Goal: Information Seeking & Learning: Learn about a topic

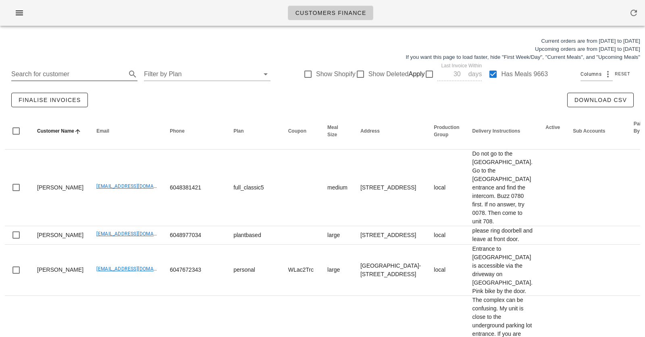
click at [85, 74] on input "Search for customer" at bounding box center [67, 74] width 113 height 13
paste input "miguellelagera@gmail.com"
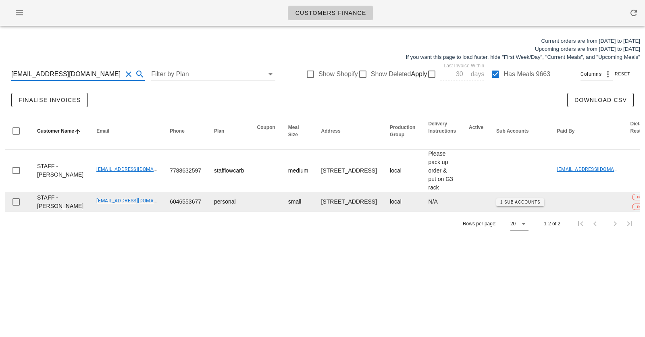
type input "miguellelagera@gmail.com"
click at [463, 212] on td at bounding box center [476, 201] width 27 height 19
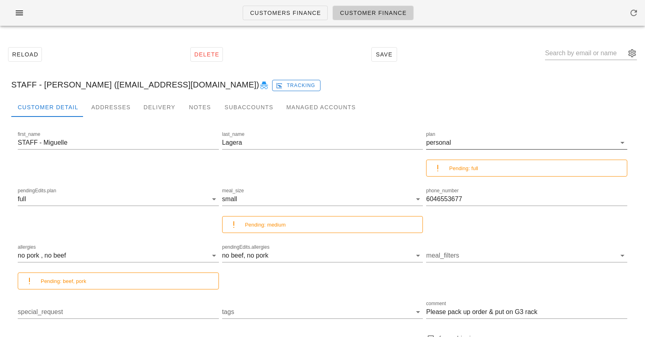
click at [435, 143] on div "personal" at bounding box center [438, 142] width 25 height 7
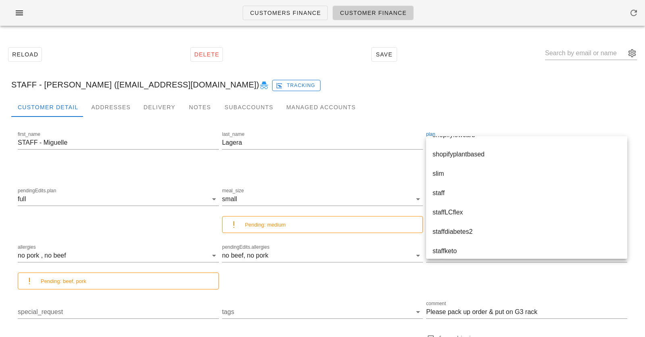
scroll to position [1580, 0]
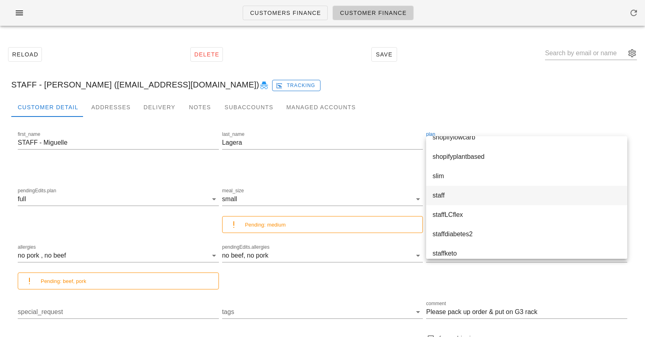
click at [465, 198] on div "staff" at bounding box center [527, 196] width 188 height 8
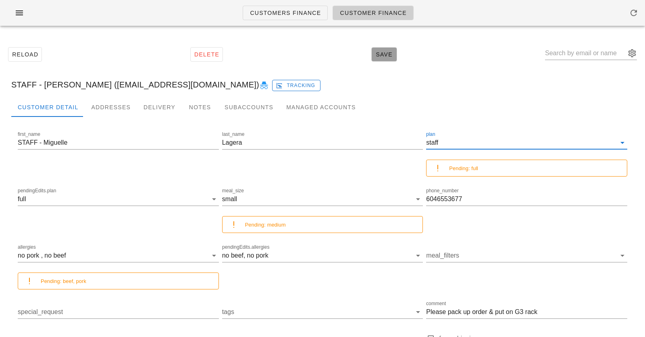
click at [391, 54] on span "Save" at bounding box center [384, 54] width 19 height 6
click at [317, 56] on div "Reload Delete Save STAFF - Miguelle Lagera (miguellelagera@gmail.com)" at bounding box center [323, 54] width 636 height 35
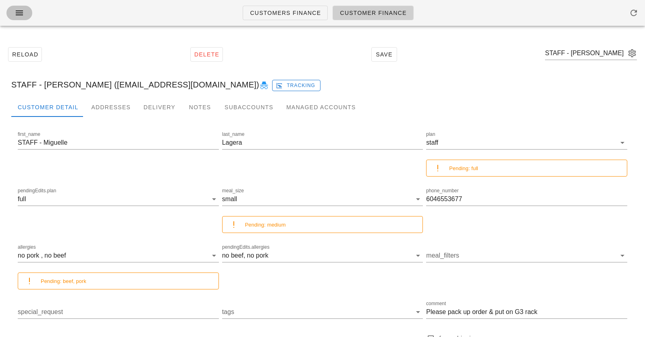
click at [23, 11] on icon "button" at bounding box center [20, 13] width 10 height 10
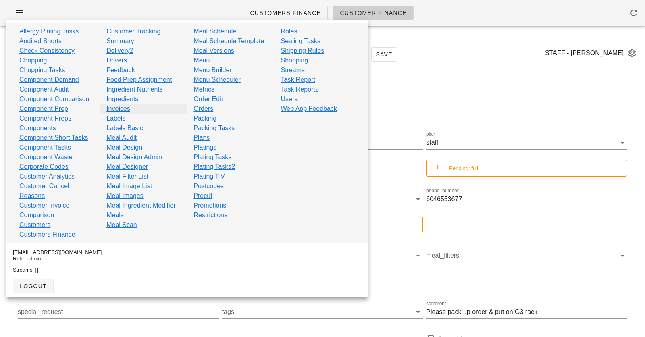
click at [125, 108] on link "Invoices" at bounding box center [118, 109] width 24 height 10
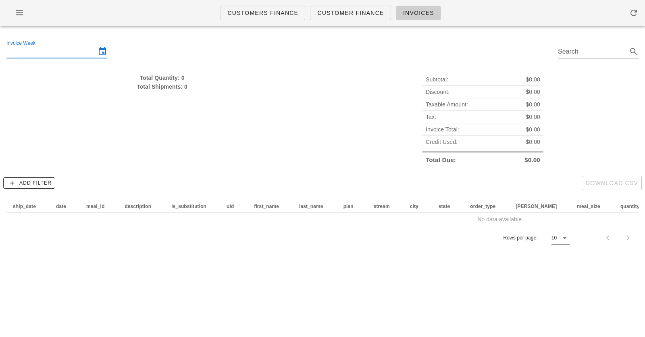
click at [83, 49] on input "Invoice Week" at bounding box center [51, 51] width 90 height 13
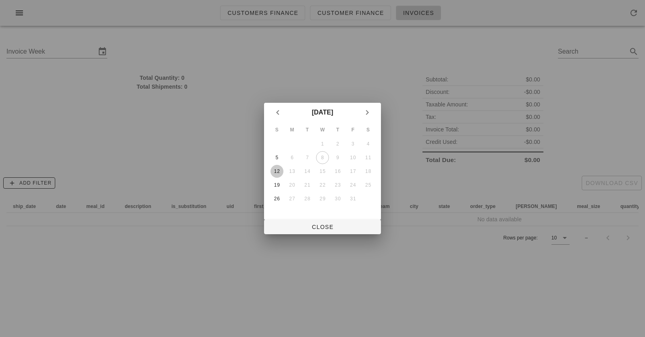
click at [275, 173] on div "12" at bounding box center [277, 172] width 13 height 6
click at [331, 230] on span "Close" at bounding box center [323, 227] width 104 height 6
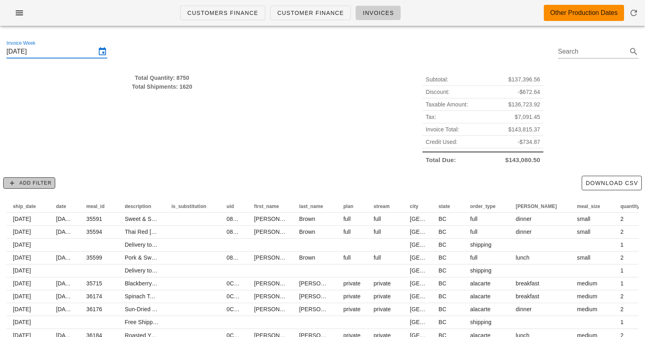
click at [29, 186] on button "Add Filter" at bounding box center [29, 182] width 52 height 11
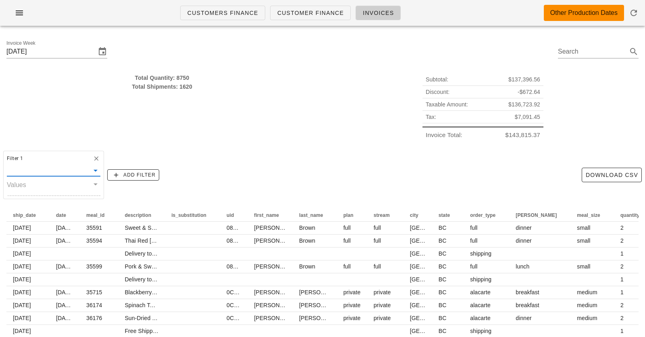
click at [56, 166] on input "text" at bounding box center [48, 171] width 82 height 10
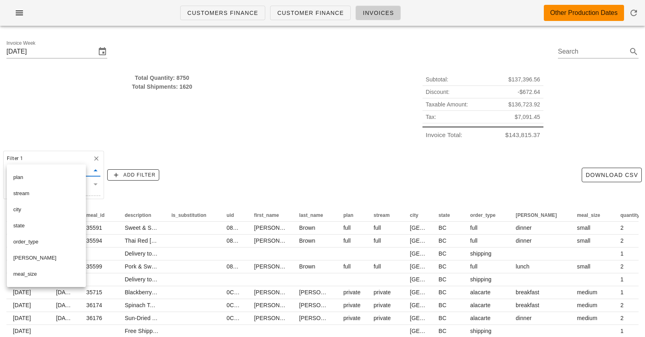
scroll to position [131, 0]
click at [42, 190] on div "stream" at bounding box center [46, 190] width 66 height 6
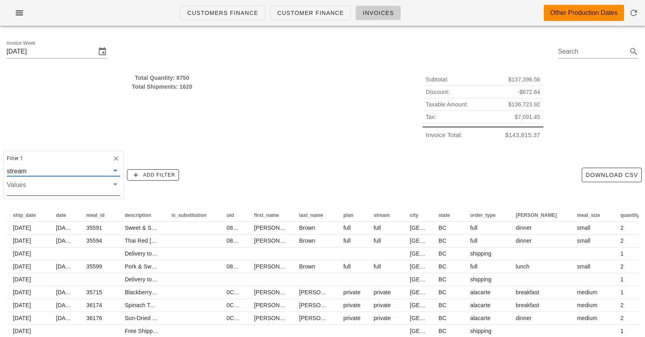
click at [43, 185] on input "Values" at bounding box center [57, 187] width 100 height 10
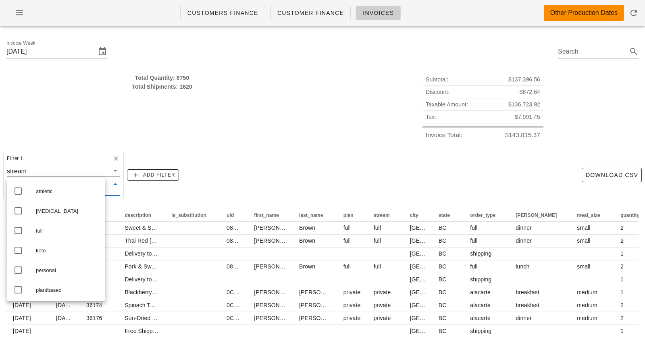
click at [62, 113] on div "Total Quantity: 8750 Total Shipments: 1620" at bounding box center [162, 107] width 321 height 77
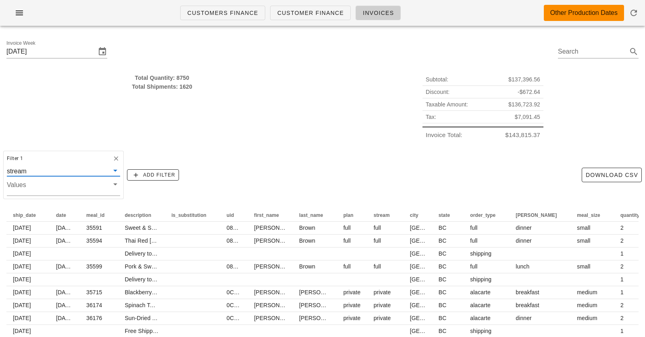
click at [61, 169] on input "text" at bounding box center [68, 171] width 81 height 10
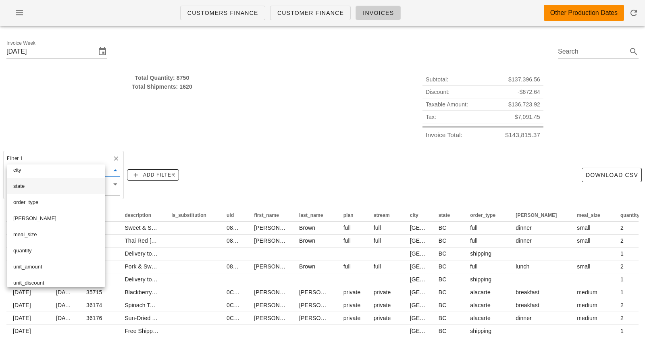
scroll to position [167, 0]
click at [57, 204] on div "order_type" at bounding box center [55, 202] width 85 height 6
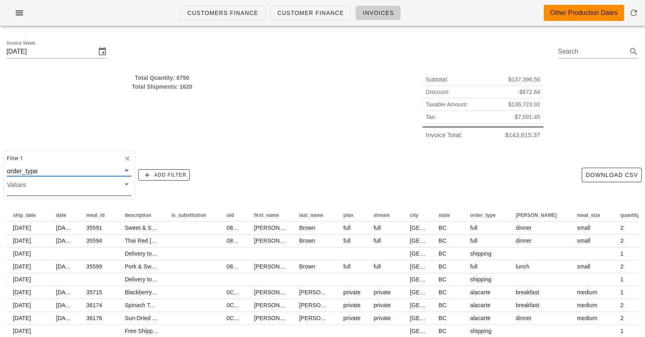
click at [65, 183] on input "Values" at bounding box center [63, 187] width 112 height 10
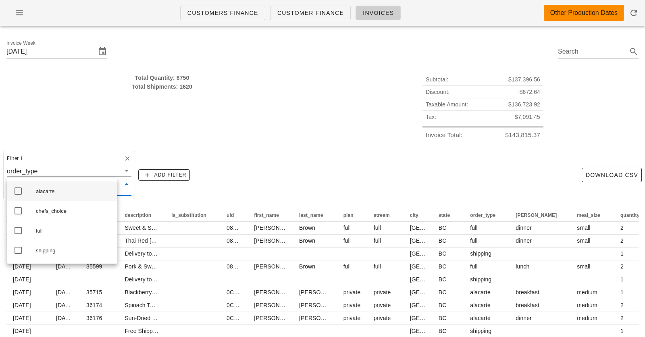
drag, startPoint x: 68, startPoint y: 215, endPoint x: 112, endPoint y: 198, distance: 47.3
click at [68, 215] on div "chefs_choice" at bounding box center [73, 211] width 75 height 6
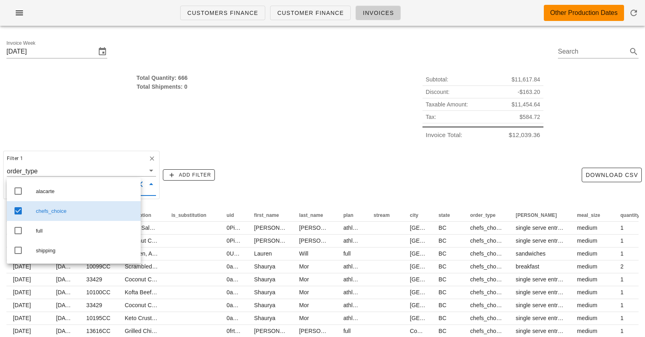
click at [190, 150] on div "Filter 1 order_type chefs_choice Add Filter Download CSV" at bounding box center [322, 175] width 645 height 55
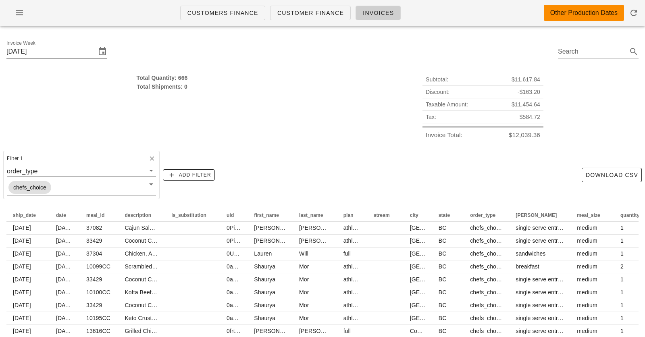
click at [72, 50] on input "Sunday October 12" at bounding box center [51, 51] width 90 height 13
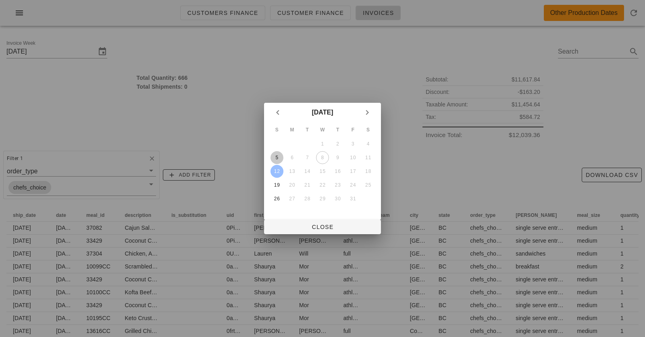
click at [274, 160] on div "5" at bounding box center [277, 158] width 13 height 6
click at [277, 158] on div "5" at bounding box center [277, 158] width 13 height 6
click at [325, 222] on button "Close" at bounding box center [322, 227] width 117 height 15
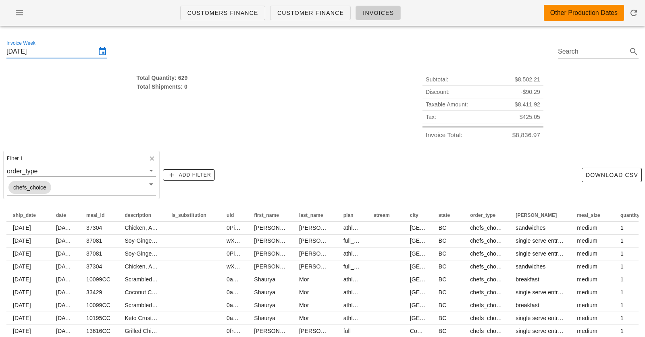
click at [65, 58] on div "Invoice Week Sunday October 5" at bounding box center [56, 56] width 101 height 22
click at [65, 52] on input "Sunday October 5" at bounding box center [51, 51] width 90 height 13
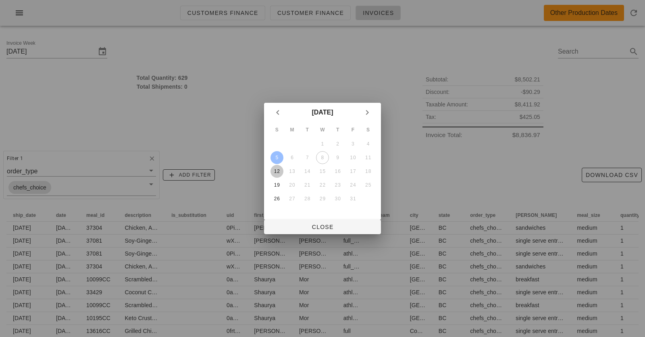
click at [282, 170] on div "12" at bounding box center [277, 172] width 13 height 6
click at [279, 170] on div "12" at bounding box center [277, 172] width 13 height 6
click at [324, 226] on span "Close" at bounding box center [323, 227] width 104 height 6
type input "Sunday October 12"
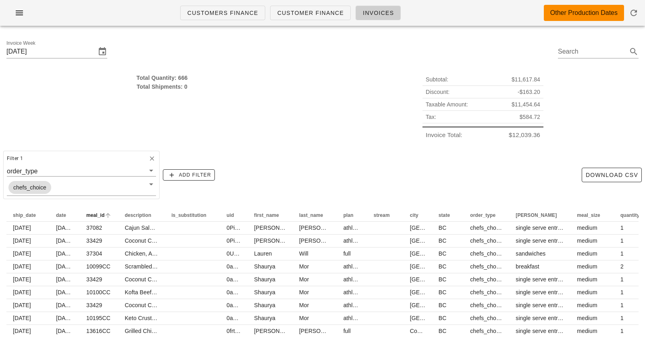
click at [96, 216] on span "meal_id" at bounding box center [95, 216] width 18 height 6
click at [104, 212] on icon "meal_id: Sorted ascending. Activate to sort descending." at bounding box center [107, 215] width 7 height 6
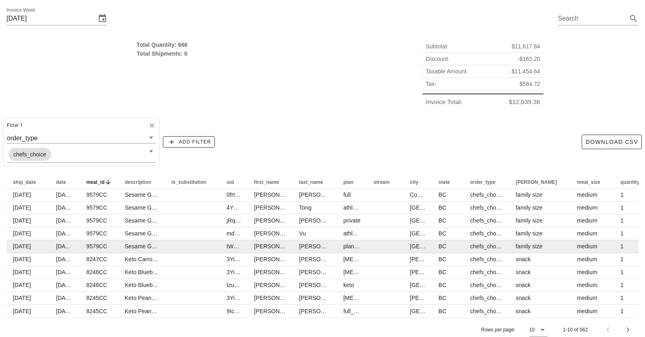
scroll to position [42, 0]
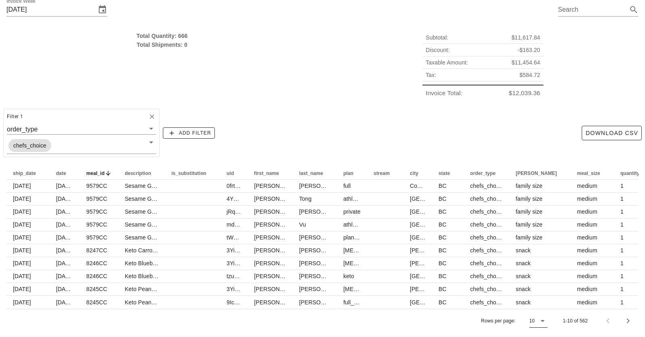
click at [543, 319] on icon at bounding box center [543, 321] width 10 height 10
click at [542, 319] on div "All" at bounding box center [539, 319] width 7 height 8
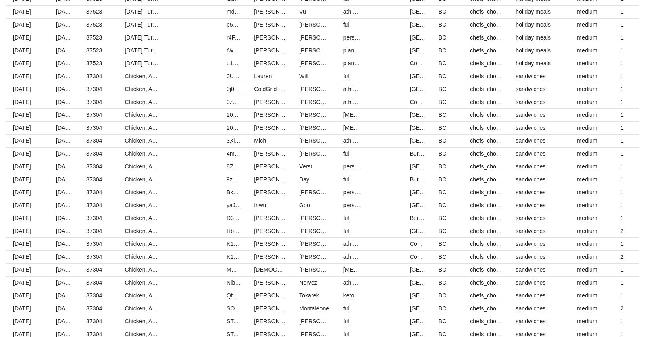
scroll to position [2233, 0]
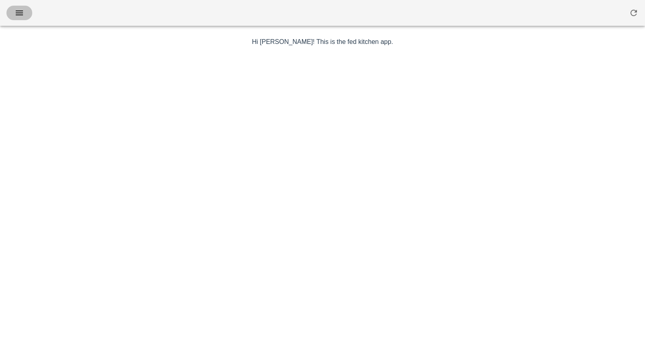
click at [15, 13] on icon "button" at bounding box center [20, 13] width 10 height 10
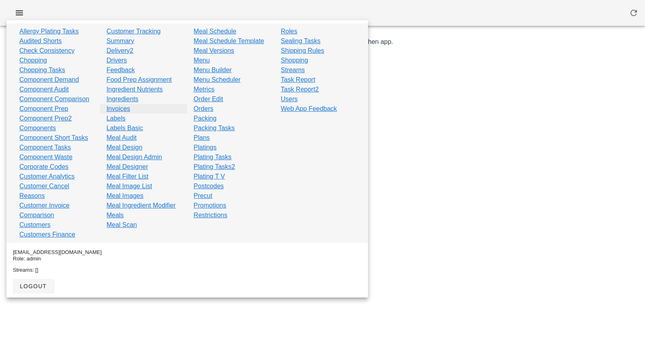
click at [122, 111] on link "Invoices" at bounding box center [118, 109] width 24 height 10
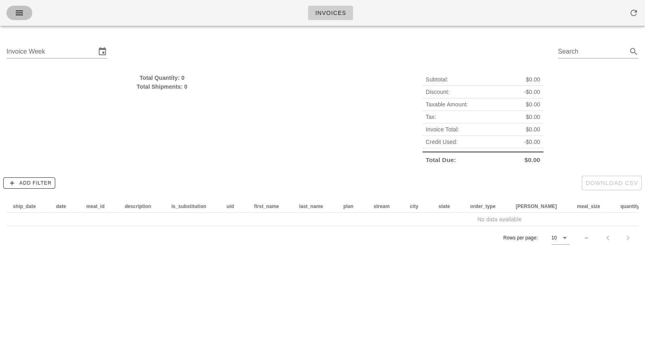
click at [21, 13] on icon "button" at bounding box center [20, 13] width 10 height 10
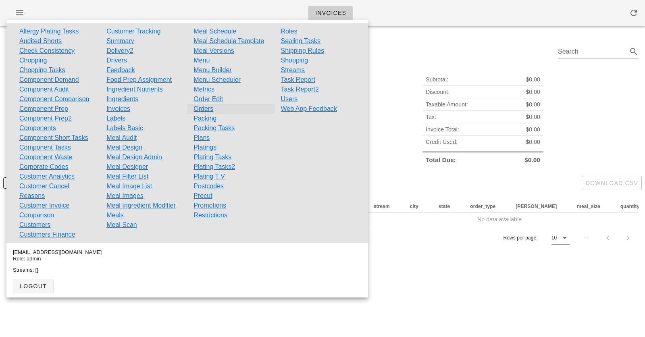
click at [203, 109] on link "Orders" at bounding box center [204, 109] width 20 height 10
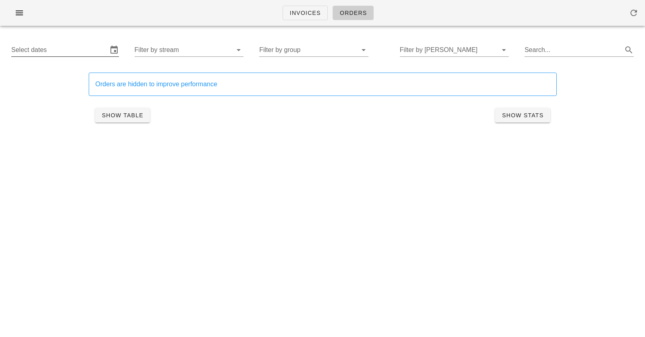
click at [84, 48] on input "Select dates" at bounding box center [59, 50] width 96 height 13
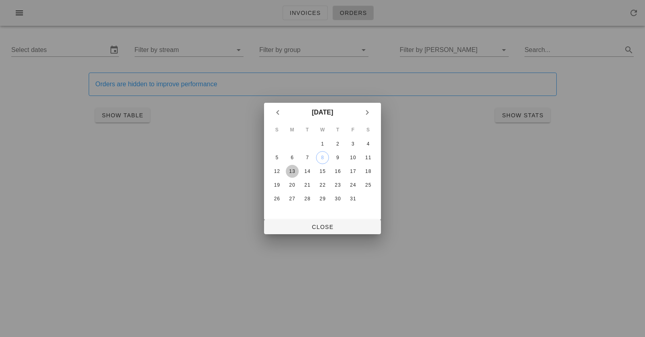
click at [291, 171] on div "13" at bounding box center [292, 172] width 13 height 6
click at [370, 167] on button "18" at bounding box center [368, 171] width 13 height 13
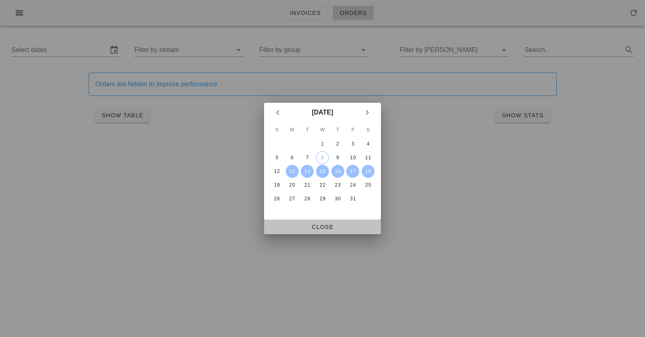
click at [336, 227] on span "Close" at bounding box center [323, 227] width 104 height 6
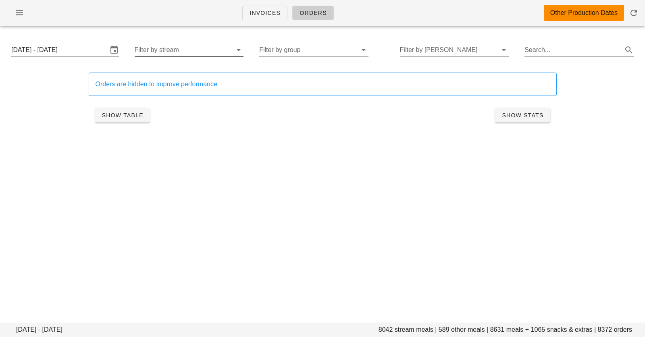
click at [163, 49] on input "Filter by stream" at bounding box center [183, 50] width 96 height 13
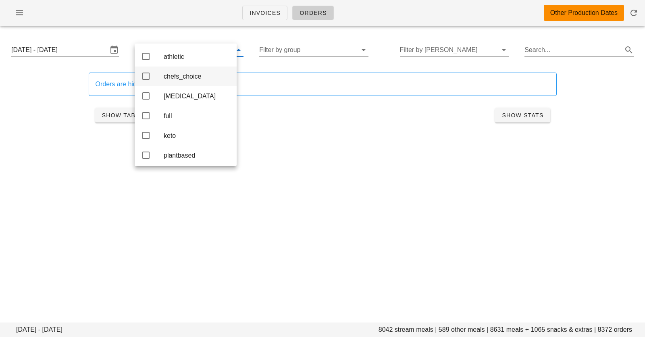
click at [181, 79] on div "chefs_choice" at bounding box center [197, 77] width 67 height 8
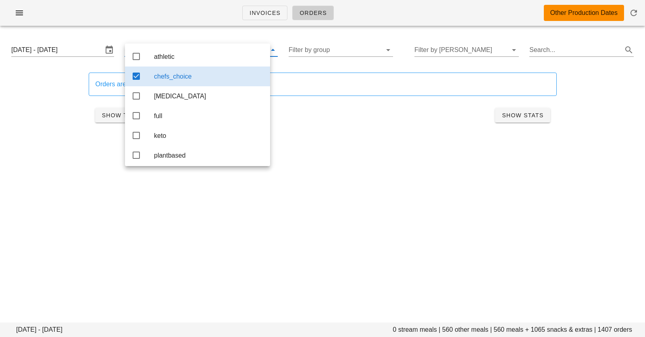
click at [371, 25] on div "Invoices Orders Other Production Dates" at bounding box center [322, 13] width 645 height 26
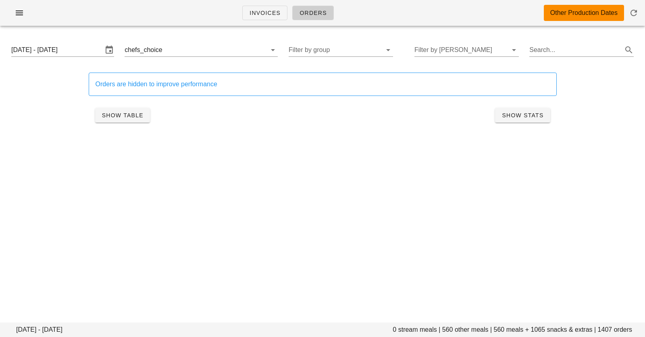
click at [369, 59] on div "[DATE] - [DATE] chefs_choice Filter by group Filter by [PERSON_NAME] Search..." at bounding box center [323, 50] width 636 height 26
click at [368, 53] on input "Filter by group" at bounding box center [335, 50] width 92 height 13
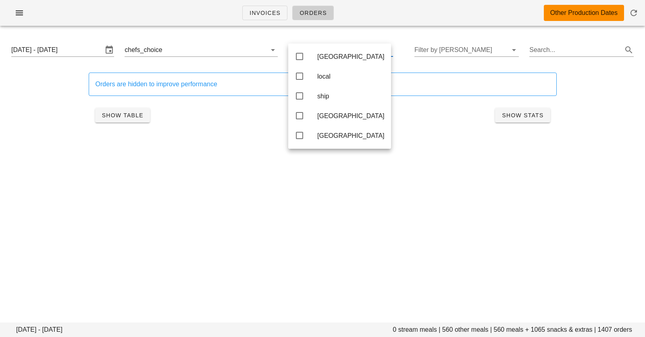
click at [390, 27] on div at bounding box center [323, 16] width 636 height 23
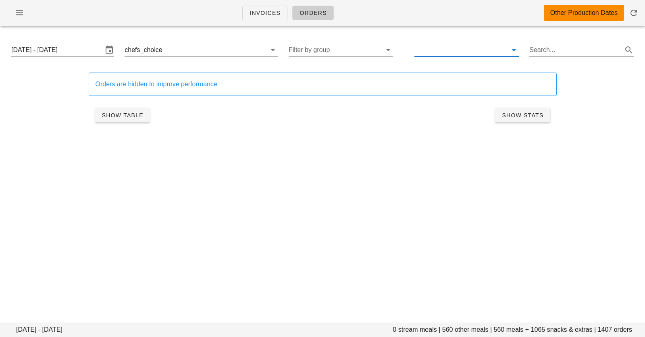
click at [458, 49] on input "text" at bounding box center [461, 50] width 92 height 13
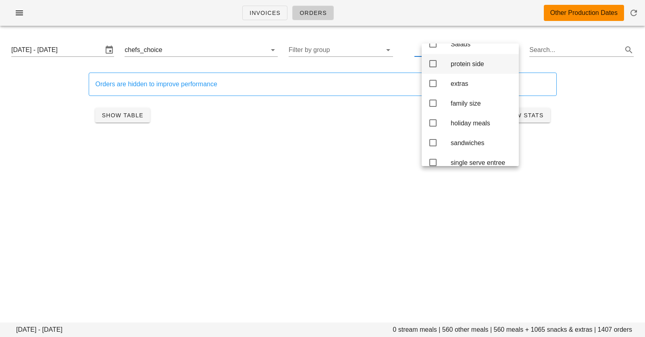
scroll to position [33, 0]
click at [460, 127] on div "holiday meals" at bounding box center [482, 123] width 62 height 8
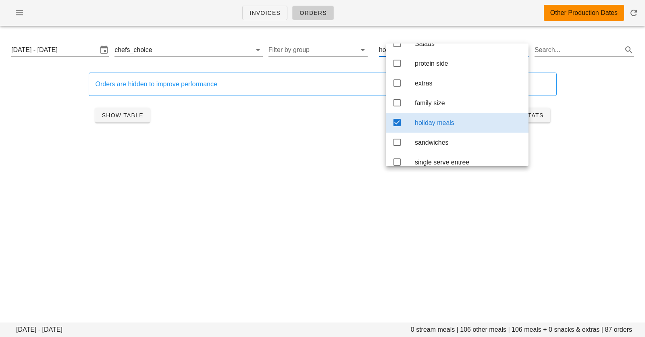
click at [166, 132] on div "Orders are hidden to improve performance Show Table Show Stats" at bounding box center [323, 100] width 478 height 65
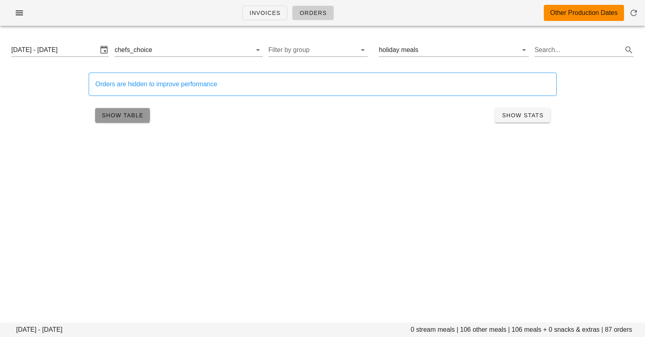
click at [122, 109] on button "Show Table" at bounding box center [122, 115] width 55 height 15
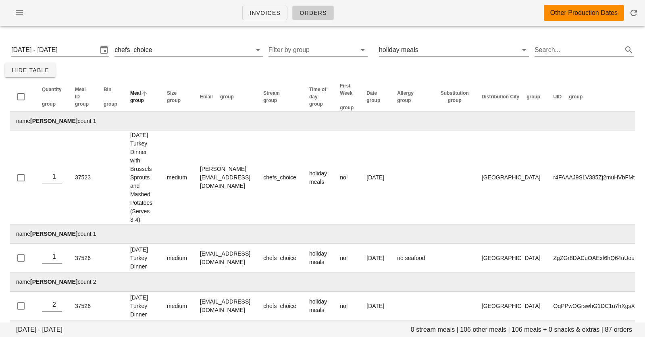
click at [144, 98] on span "group" at bounding box center [137, 101] width 14 height 6
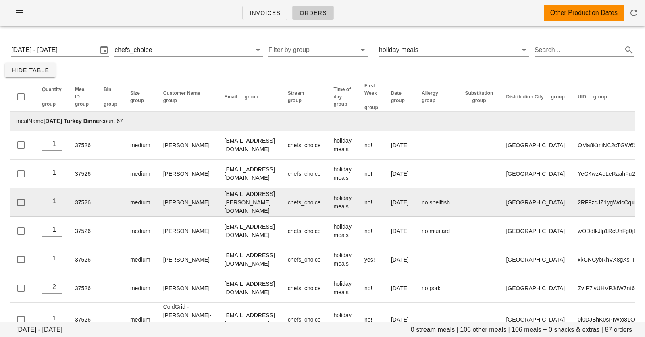
scroll to position [5, 0]
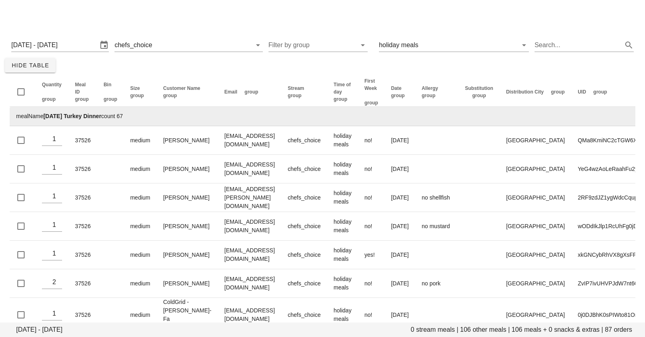
click at [136, 117] on td "mealName [DATE] Turkey Dinner count 67" at bounding box center [348, 116] width 676 height 19
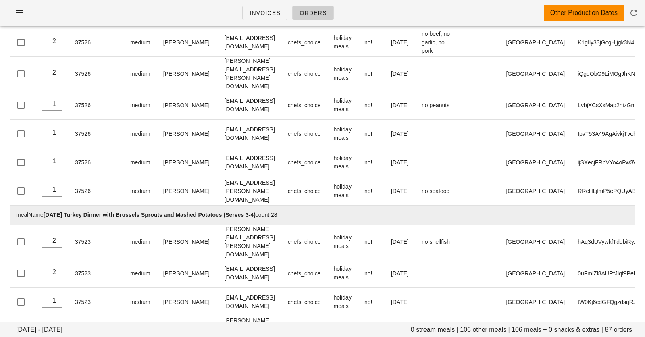
scroll to position [1379, 0]
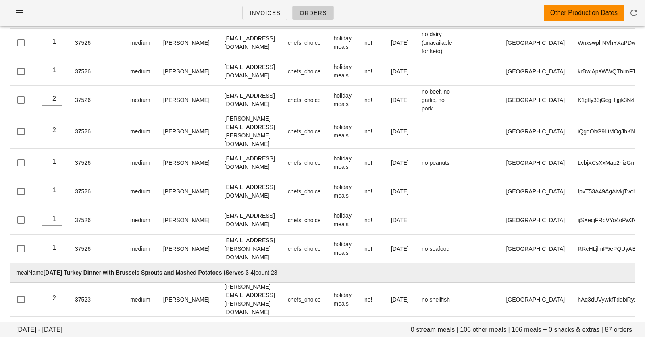
click at [287, 263] on td "mealName [DATE] Turkey Dinner with Brussels Sprouts and Mashed Potatoes (Serves…" at bounding box center [348, 272] width 676 height 19
drag, startPoint x: 287, startPoint y: 240, endPoint x: 231, endPoint y: 240, distance: 56.1
click at [231, 263] on td "mealName [DATE] Turkey Dinner with Brussels Sprouts and Mashed Potatoes (Serves…" at bounding box center [348, 272] width 676 height 19
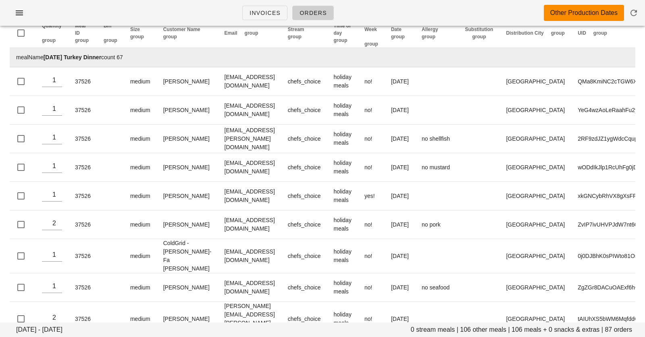
scroll to position [0, 0]
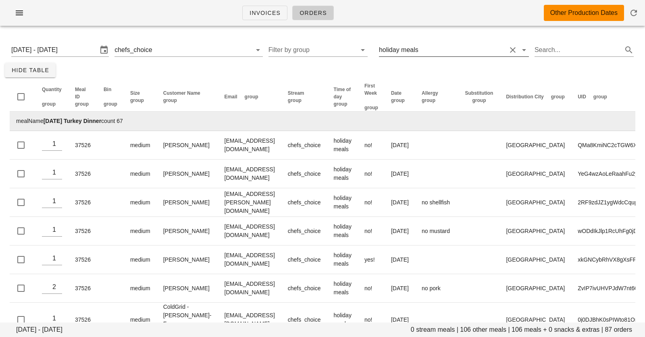
click at [418, 50] on div "holiday meals" at bounding box center [399, 49] width 40 height 7
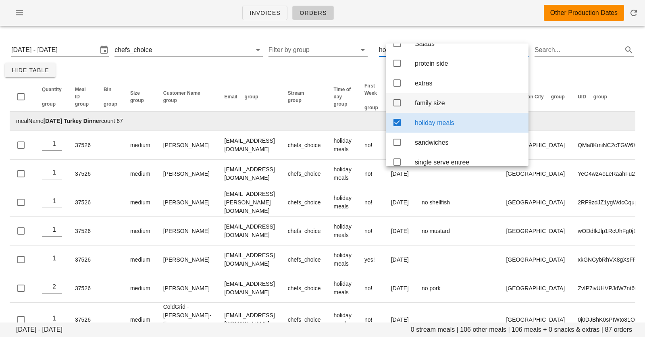
click at [414, 103] on div "family size" at bounding box center [457, 103] width 143 height 20
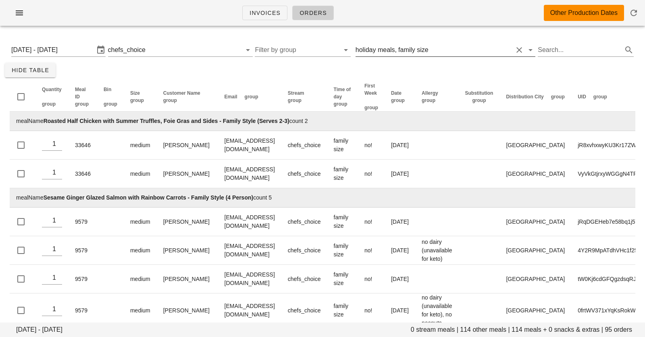
click at [407, 48] on div "family size" at bounding box center [413, 49] width 30 height 7
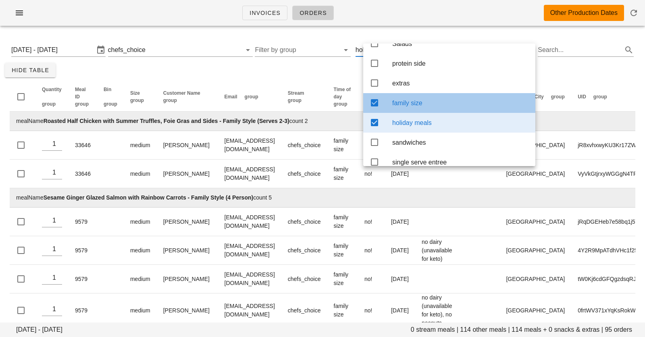
click at [403, 102] on div "family size" at bounding box center [460, 102] width 137 height 17
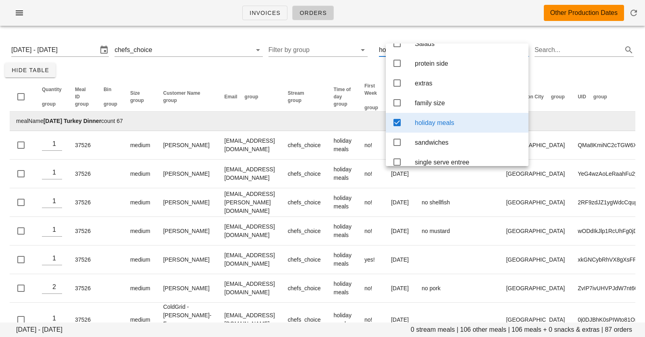
click at [411, 129] on div "holiday meals" at bounding box center [457, 123] width 143 height 20
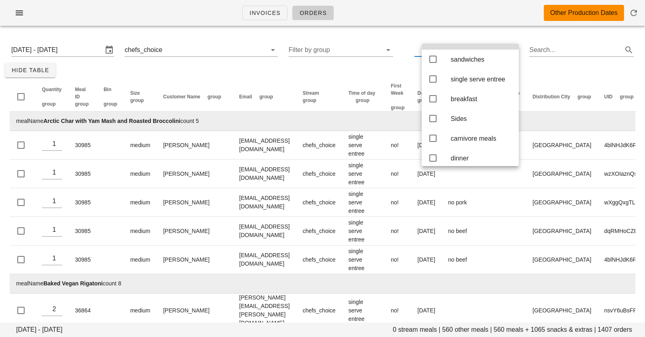
scroll to position [118, 0]
click at [466, 120] on div "Sides" at bounding box center [482, 117] width 62 height 8
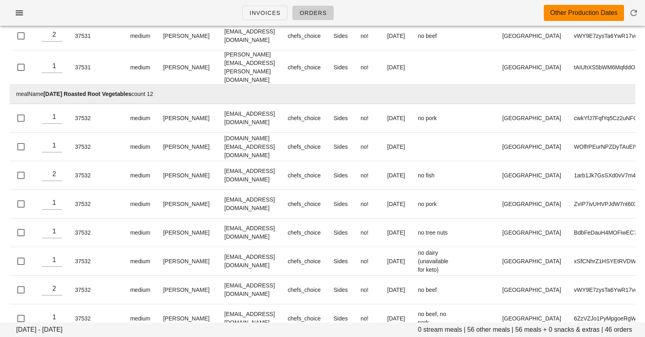
scroll to position [840, 0]
click at [166, 85] on td "mealName [DATE] Roasted Root Vegetables count 12" at bounding box center [345, 94] width 671 height 19
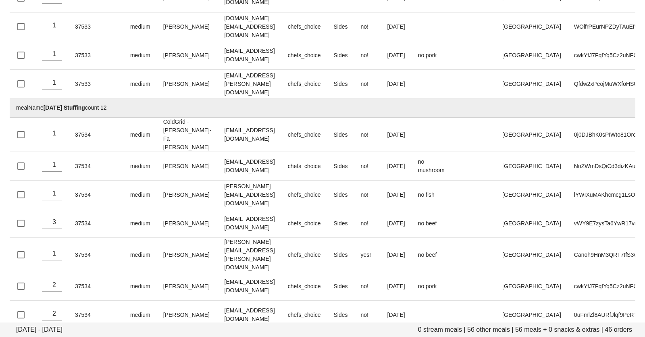
scroll to position [1265, 0]
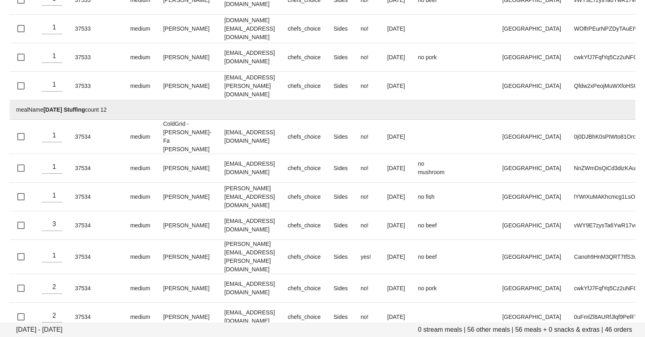
click at [121, 100] on td "mealName [DATE] Stuffing count 12" at bounding box center [345, 109] width 671 height 19
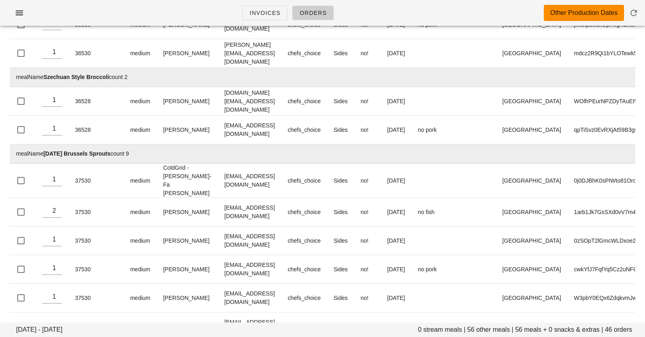
scroll to position [0, 0]
